Goal: Transaction & Acquisition: Download file/media

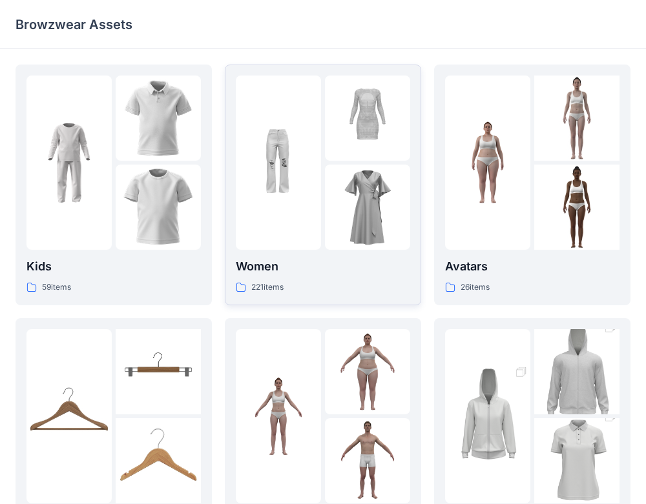
click at [356, 263] on p "Women" at bounding box center [323, 267] width 174 height 18
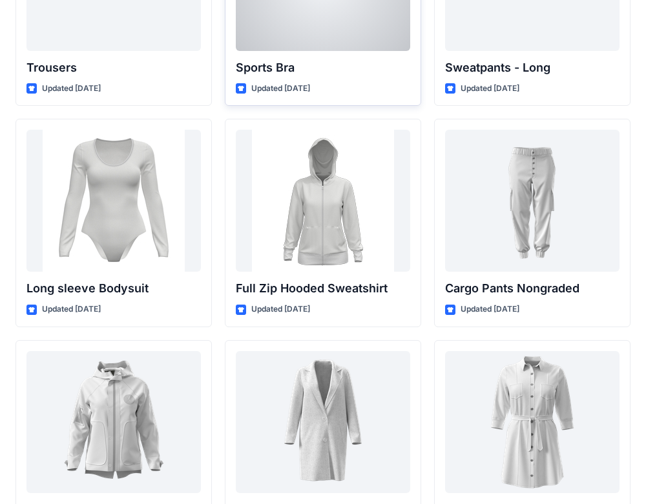
scroll to position [11007, 0]
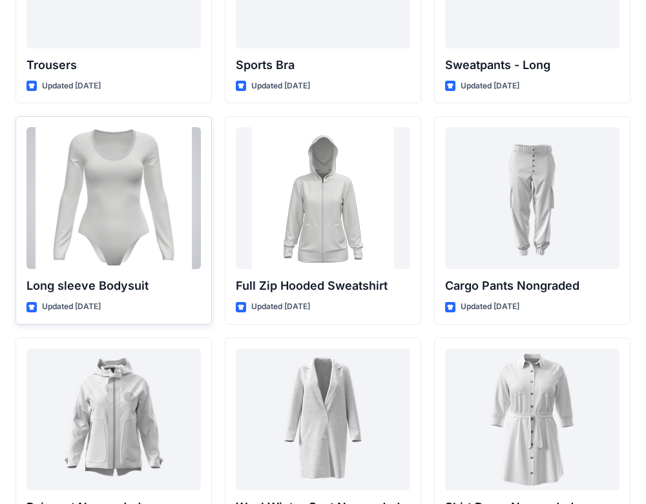
click at [127, 194] on div at bounding box center [113, 198] width 174 height 142
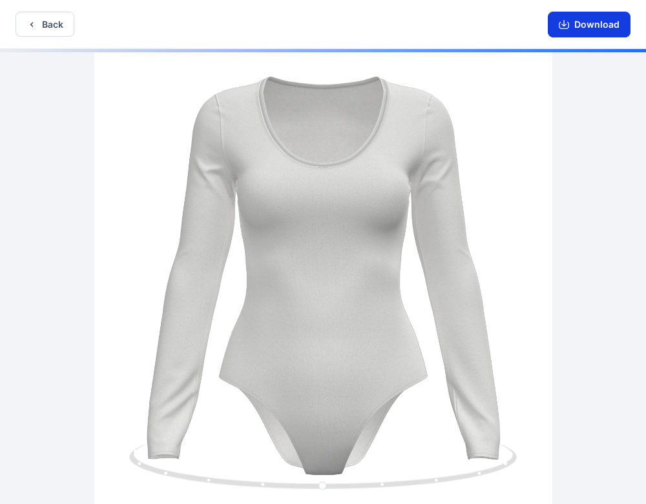
click at [618, 26] on button "Download" at bounding box center [589, 25] width 83 height 26
